Goal: Task Accomplishment & Management: Manage account settings

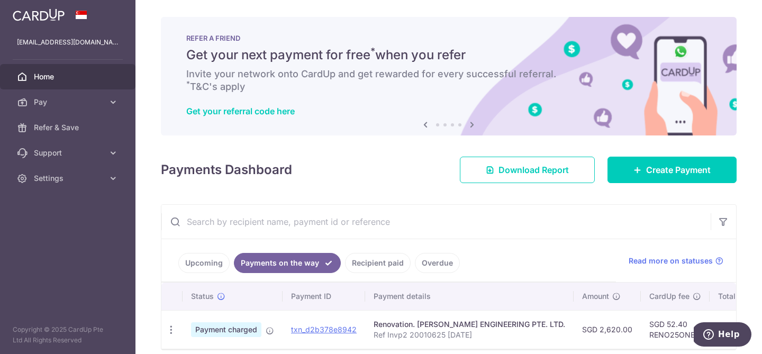
scroll to position [0, 1]
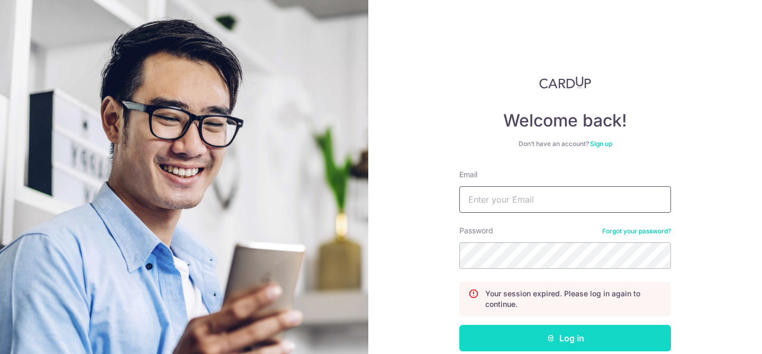
type input "[EMAIL_ADDRESS][DOMAIN_NAME]"
click at [558, 333] on button "Log in" at bounding box center [565, 338] width 212 height 26
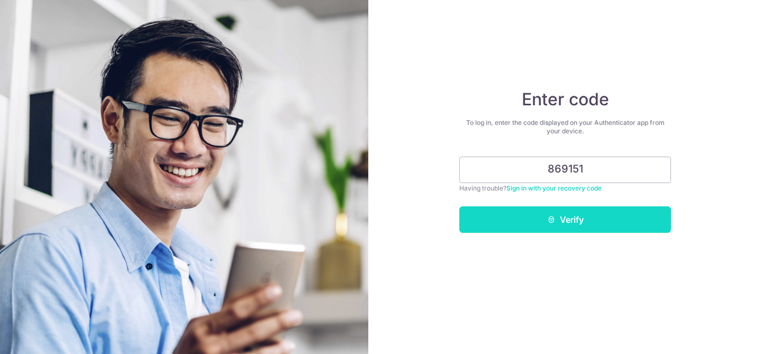
type input "869151"
click at [547, 215] on icon "submit" at bounding box center [551, 219] width 8 height 8
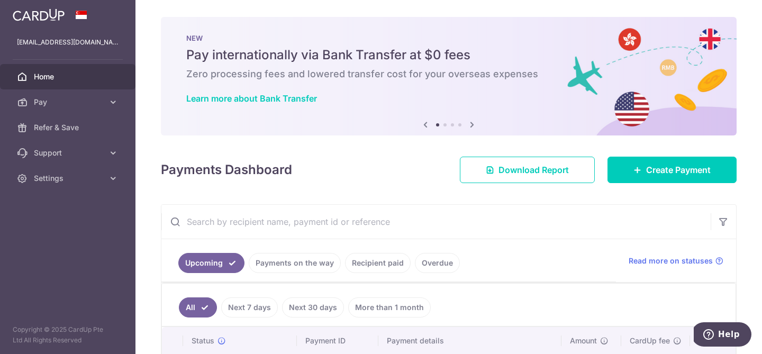
scroll to position [91, 0]
